Goal: Check status: Check status

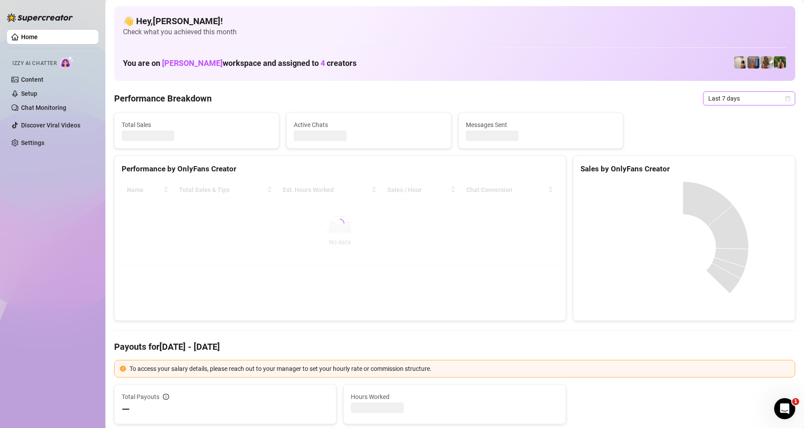
click at [737, 101] on span "Last 7 days" at bounding box center [749, 98] width 82 height 13
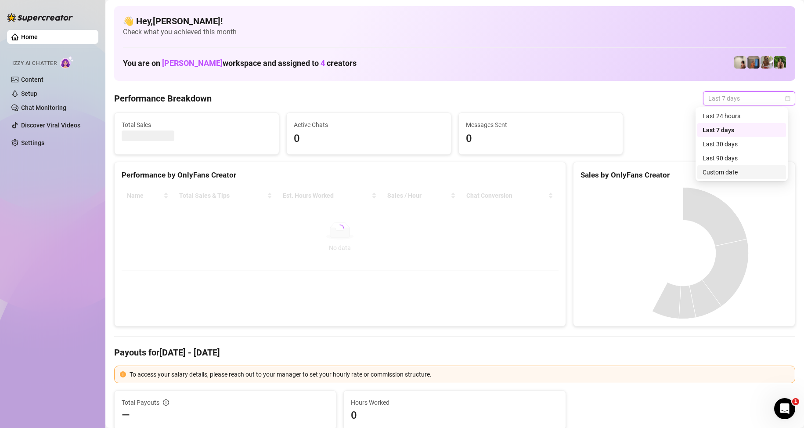
click at [736, 171] on div "Custom date" at bounding box center [741, 172] width 78 height 10
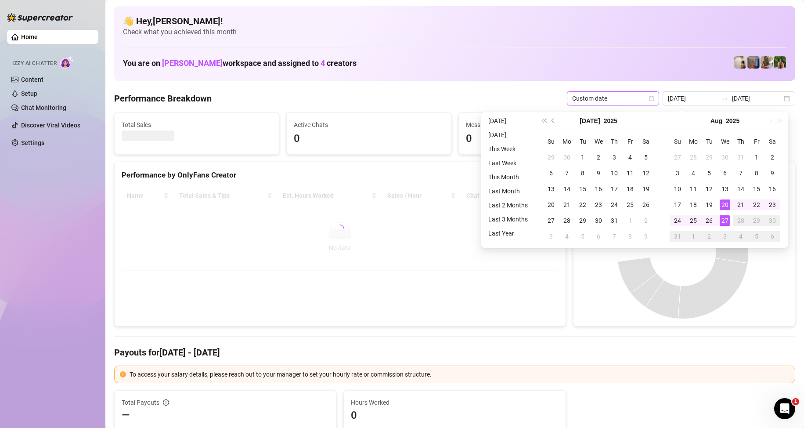
type input "2025-08-27"
click at [721, 216] on div "27" at bounding box center [725, 220] width 11 height 11
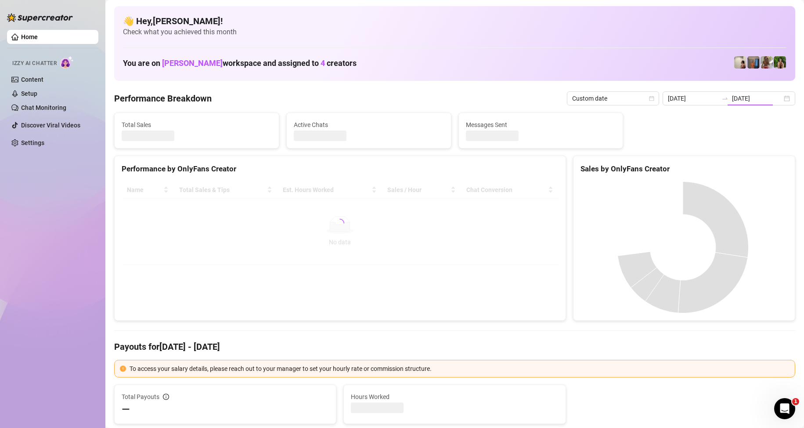
type input "2025-08-27"
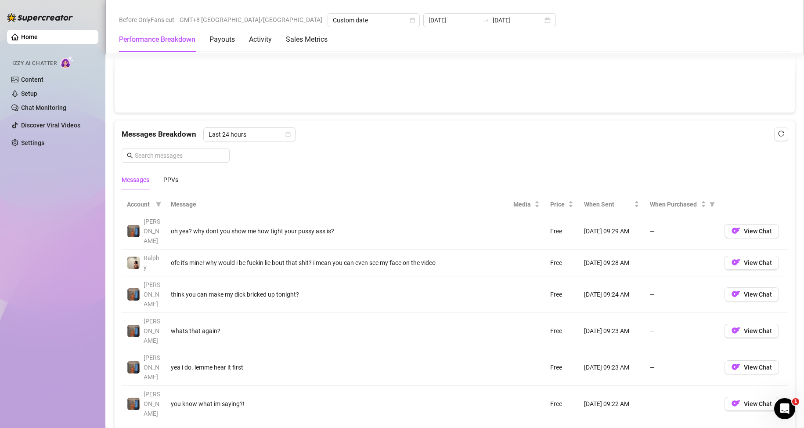
scroll to position [730, 0]
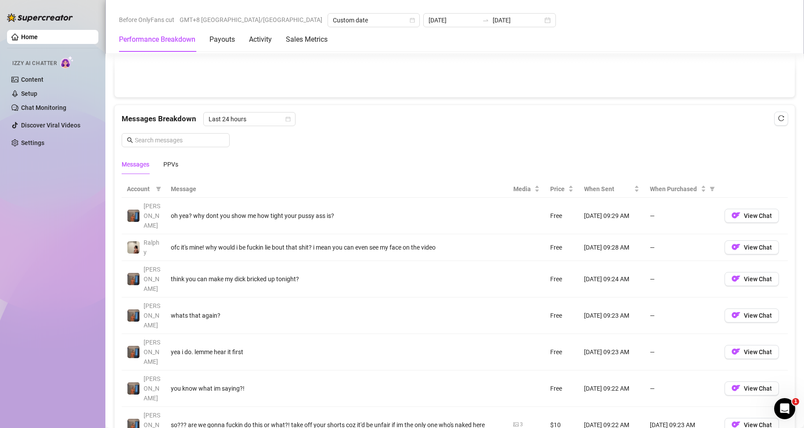
drag, startPoint x: 19, startPoint y: 272, endPoint x: 29, endPoint y: 232, distance: 41.5
click at [19, 272] on div "Home Izzy AI Chatter Content Setup Chat Monitoring Discover Viral Videos Settin…" at bounding box center [52, 210] width 91 height 420
